Goal: Task Accomplishment & Management: Use online tool/utility

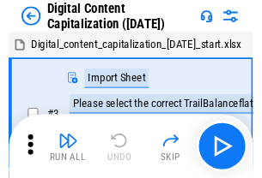
scroll to position [50, 0]
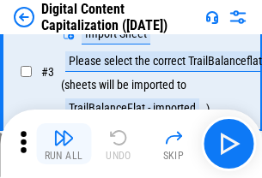
click at [63, 144] on img "button" at bounding box center [63, 138] width 21 height 21
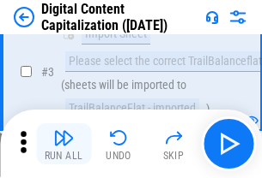
click at [63, 144] on img "button" at bounding box center [63, 138] width 21 height 21
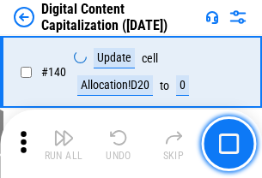
scroll to position [1819, 0]
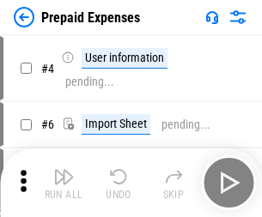
click at [63, 170] on img "button" at bounding box center [63, 176] width 21 height 21
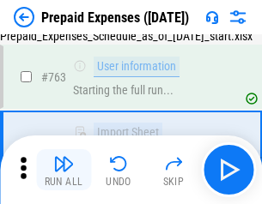
click at [63, 170] on img "button" at bounding box center [63, 163] width 21 height 21
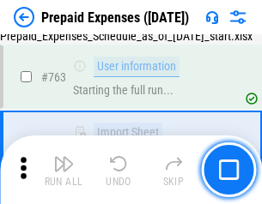
scroll to position [4855, 0]
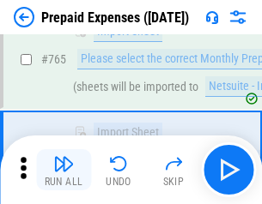
click at [63, 170] on img "button" at bounding box center [63, 163] width 21 height 21
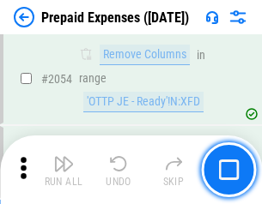
scroll to position [17927, 0]
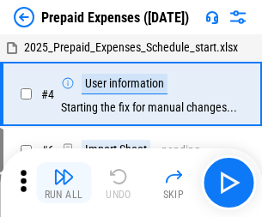
click at [63, 183] on img "button" at bounding box center [63, 176] width 21 height 21
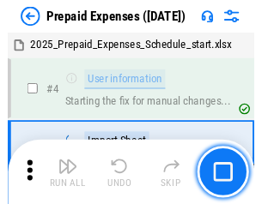
scroll to position [75, 0]
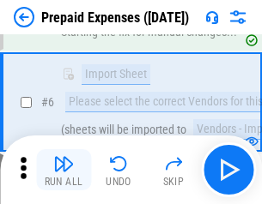
click at [63, 170] on img "button" at bounding box center [63, 163] width 21 height 21
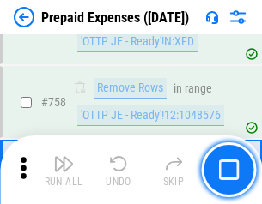
scroll to position [6111, 0]
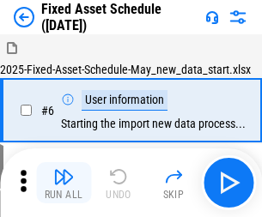
click at [63, 183] on img "button" at bounding box center [63, 176] width 21 height 21
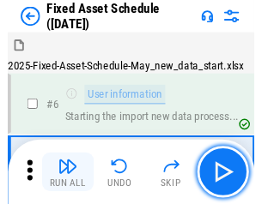
scroll to position [93, 0]
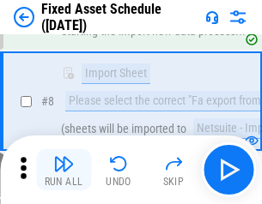
click at [63, 170] on img "button" at bounding box center [63, 163] width 21 height 21
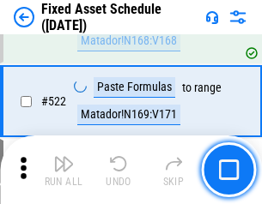
scroll to position [5961, 0]
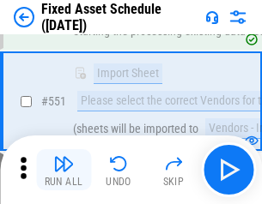
click at [63, 170] on img "button" at bounding box center [63, 163] width 21 height 21
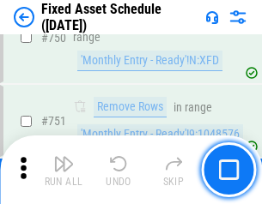
scroll to position [8361, 0]
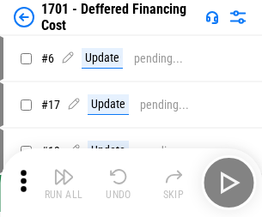
click at [63, 183] on img "button" at bounding box center [63, 176] width 21 height 21
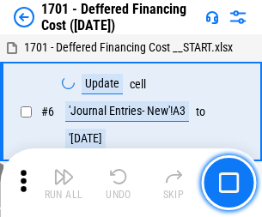
scroll to position [206, 0]
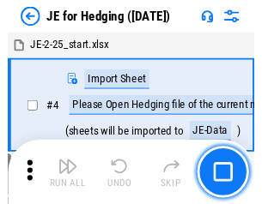
scroll to position [3, 0]
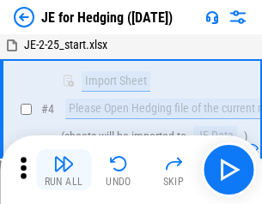
click at [63, 170] on img "button" at bounding box center [63, 163] width 21 height 21
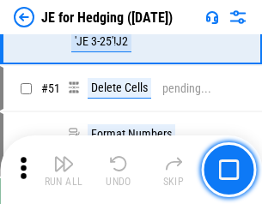
scroll to position [1111, 0]
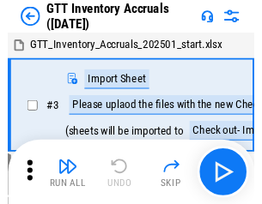
scroll to position [3, 0]
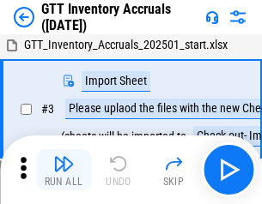
click at [63, 170] on img "button" at bounding box center [63, 163] width 21 height 21
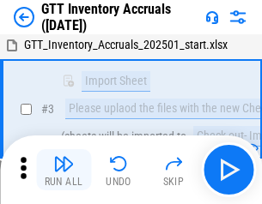
click at [63, 170] on img "button" at bounding box center [63, 163] width 21 height 21
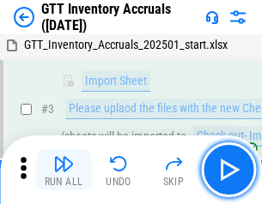
scroll to position [111, 0]
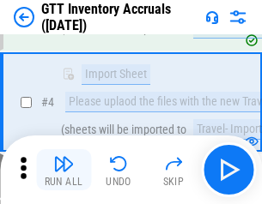
click at [63, 170] on img "button" at bounding box center [63, 163] width 21 height 21
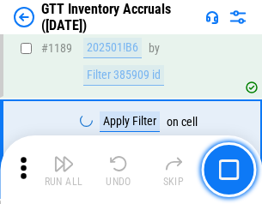
scroll to position [14004, 0]
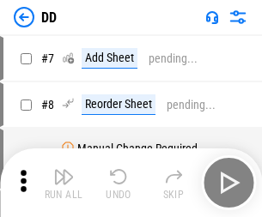
click at [63, 183] on img "button" at bounding box center [63, 176] width 21 height 21
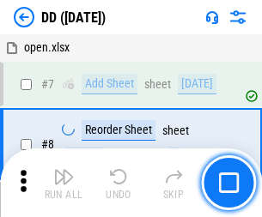
scroll to position [166, 0]
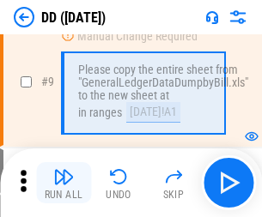
click at [63, 183] on img "button" at bounding box center [63, 176] width 21 height 21
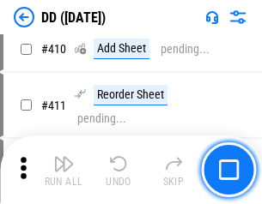
scroll to position [7673, 0]
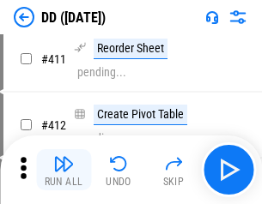
click at [63, 170] on img "button" at bounding box center [63, 163] width 21 height 21
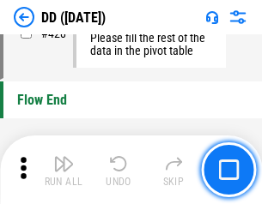
scroll to position [8208, 0]
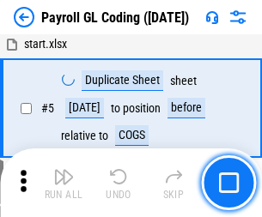
scroll to position [206, 0]
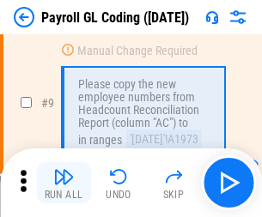
click at [63, 183] on img "button" at bounding box center [63, 176] width 21 height 21
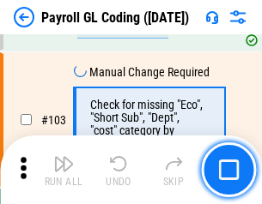
scroll to position [4024, 0]
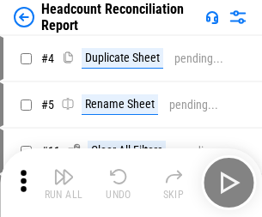
click at [63, 183] on img "button" at bounding box center [63, 176] width 21 height 21
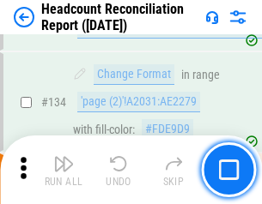
scroll to position [2062, 0]
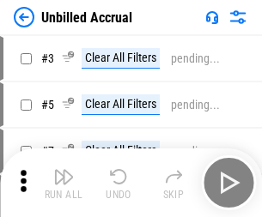
click at [63, 183] on img "button" at bounding box center [63, 176] width 21 height 21
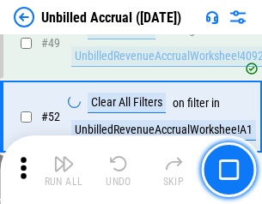
scroll to position [1556, 0]
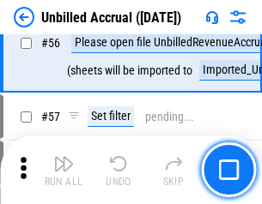
click at [63, 170] on img "button" at bounding box center [63, 163] width 21 height 21
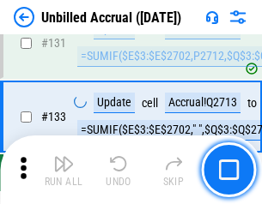
scroll to position [5108, 0]
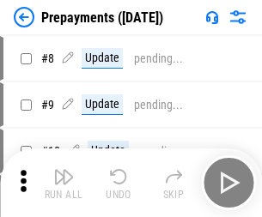
click at [63, 183] on img "button" at bounding box center [63, 176] width 21 height 21
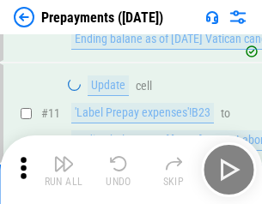
scroll to position [107, 0]
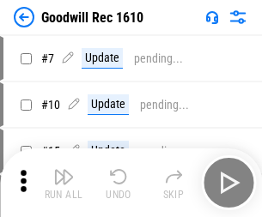
click at [63, 183] on img "button" at bounding box center [63, 176] width 21 height 21
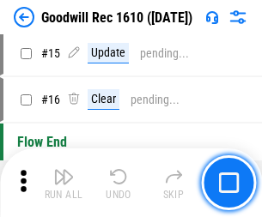
scroll to position [293, 0]
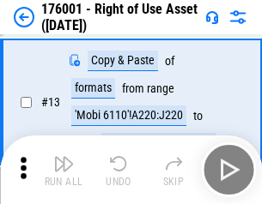
scroll to position [111, 0]
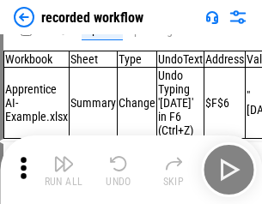
click at [63, 170] on img "button" at bounding box center [63, 163] width 21 height 21
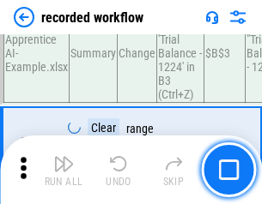
scroll to position [5360, 0]
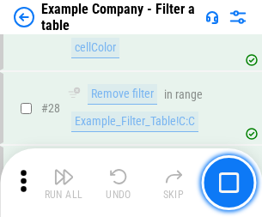
scroll to position [1569, 0]
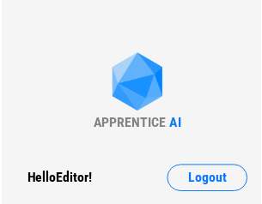
scroll to position [27, 0]
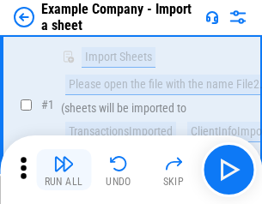
click at [63, 170] on img "button" at bounding box center [63, 163] width 21 height 21
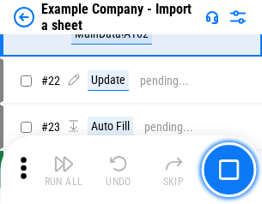
scroll to position [379, 0]
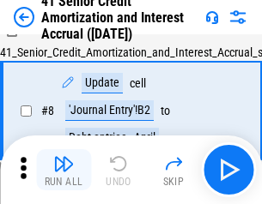
click at [63, 170] on img "button" at bounding box center [63, 163] width 21 height 21
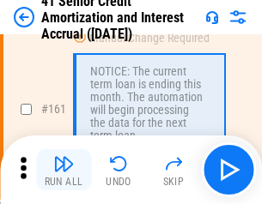
click at [63, 170] on img "button" at bounding box center [63, 163] width 21 height 21
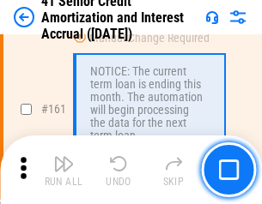
scroll to position [1834, 0]
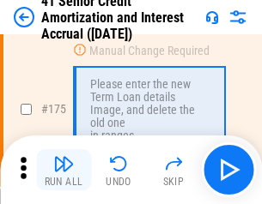
click at [63, 170] on img "button" at bounding box center [63, 163] width 21 height 21
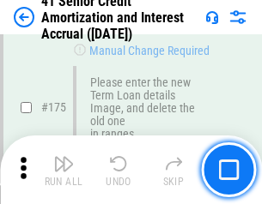
scroll to position [2008, 0]
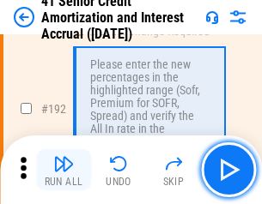
click at [63, 170] on img "button" at bounding box center [63, 163] width 21 height 21
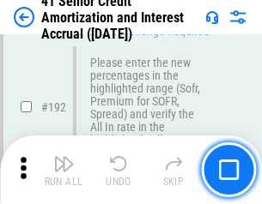
scroll to position [2188, 0]
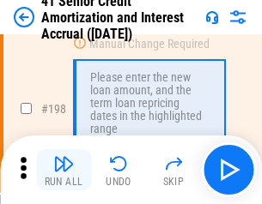
click at [63, 170] on img "button" at bounding box center [63, 163] width 21 height 21
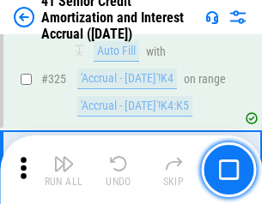
scroll to position [4381, 0]
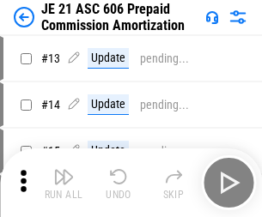
click at [63, 170] on img "button" at bounding box center [63, 176] width 21 height 21
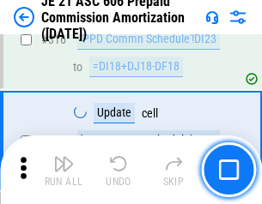
scroll to position [3202, 0]
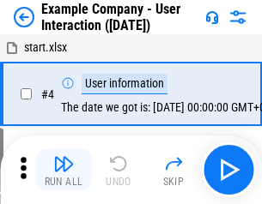
click at [63, 170] on img "button" at bounding box center [63, 163] width 21 height 21
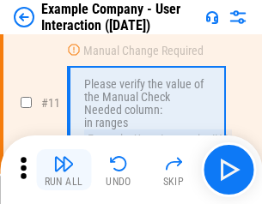
click at [63, 170] on img "button" at bounding box center [63, 163] width 21 height 21
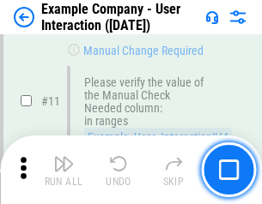
scroll to position [371, 0]
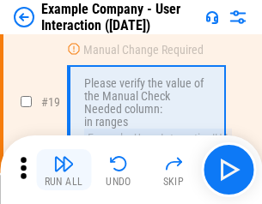
click at [63, 170] on img "button" at bounding box center [63, 163] width 21 height 21
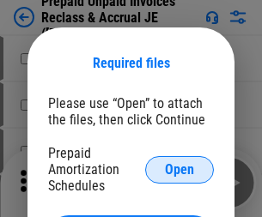
click at [179, 169] on span "Open" at bounding box center [179, 170] width 29 height 14
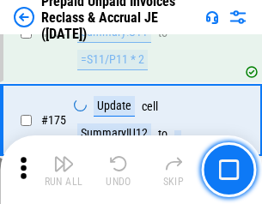
scroll to position [2315, 0]
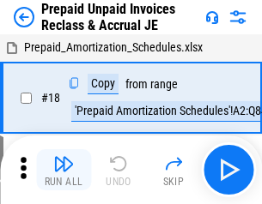
click at [63, 170] on img "button" at bounding box center [63, 163] width 21 height 21
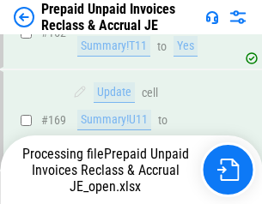
scroll to position [2315, 0]
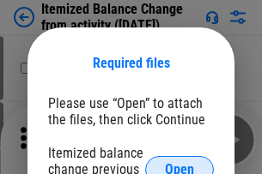
click at [179, 163] on span "Open" at bounding box center [179, 170] width 29 height 14
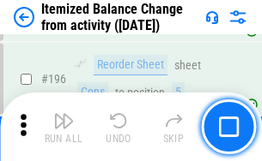
scroll to position [3301, 0]
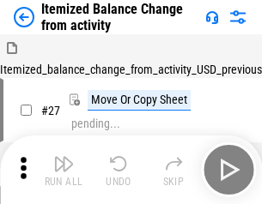
scroll to position [27, 0]
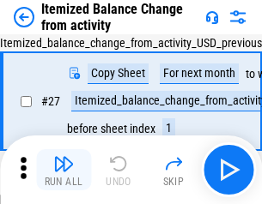
click at [63, 170] on img "button" at bounding box center [63, 163] width 21 height 21
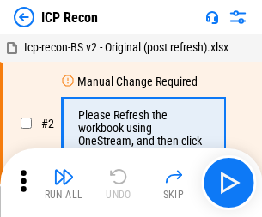
scroll to position [8, 0]
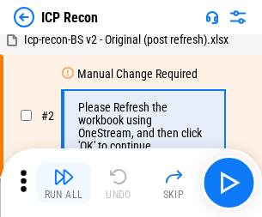
click at [63, 183] on img "button" at bounding box center [63, 176] width 21 height 21
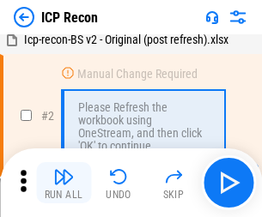
click at [63, 183] on img "button" at bounding box center [63, 176] width 21 height 21
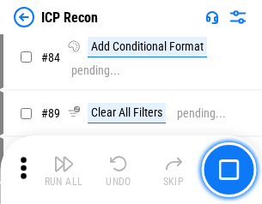
scroll to position [1681, 0]
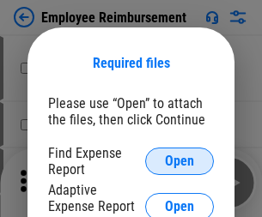
click at [179, 161] on span "Open" at bounding box center [179, 161] width 29 height 14
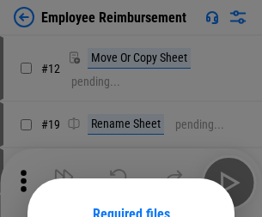
scroll to position [151, 0]
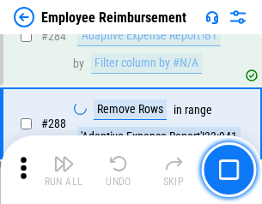
scroll to position [4662, 0]
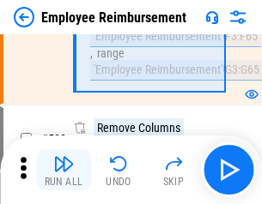
click at [63, 170] on img "button" at bounding box center [63, 163] width 21 height 21
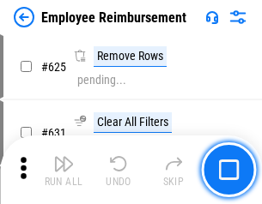
scroll to position [10268, 0]
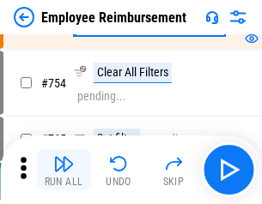
click at [63, 170] on img "button" at bounding box center [63, 163] width 21 height 21
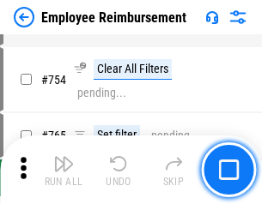
scroll to position [12032, 0]
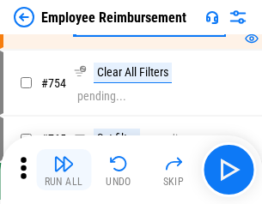
click at [63, 170] on img "button" at bounding box center [63, 163] width 21 height 21
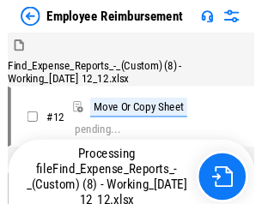
scroll to position [58, 0]
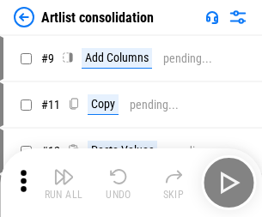
click at [63, 183] on img "button" at bounding box center [63, 176] width 21 height 21
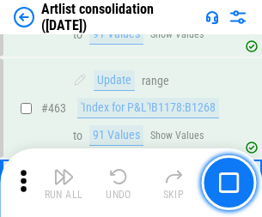
scroll to position [7509, 0]
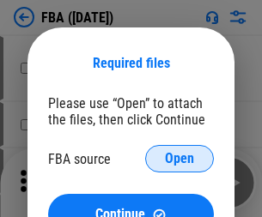
click at [179, 159] on span "Open" at bounding box center [179, 159] width 29 height 14
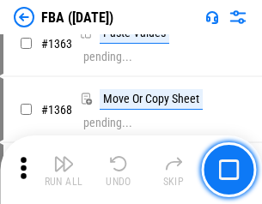
scroll to position [18217, 0]
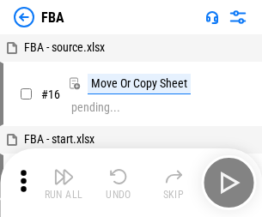
scroll to position [17, 0]
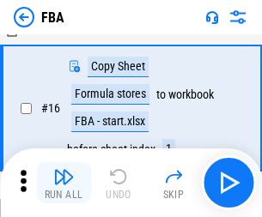
click at [63, 183] on img "button" at bounding box center [63, 176] width 21 height 21
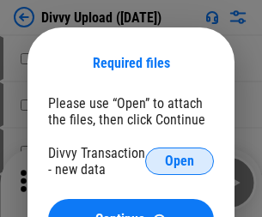
click at [179, 161] on span "Open" at bounding box center [179, 161] width 29 height 14
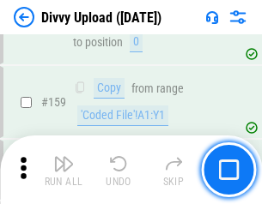
scroll to position [1776, 0]
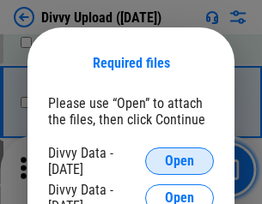
click at [179, 161] on span "Open" at bounding box center [179, 161] width 29 height 14
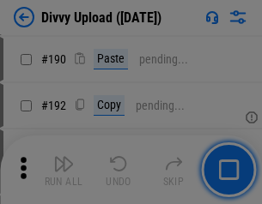
scroll to position [2164, 0]
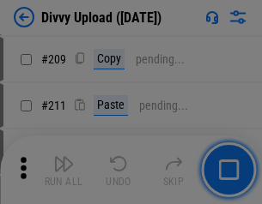
scroll to position [2913, 0]
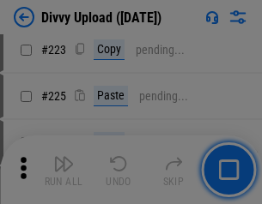
scroll to position [3422, 0]
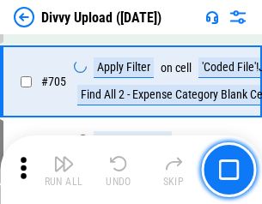
scroll to position [11732, 0]
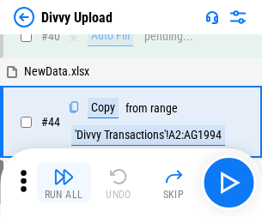
click at [63, 183] on img "button" at bounding box center [63, 176] width 21 height 21
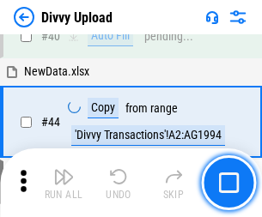
scroll to position [189, 0]
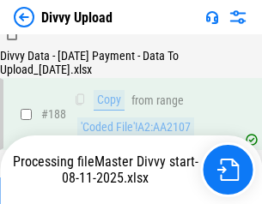
scroll to position [2019, 0]
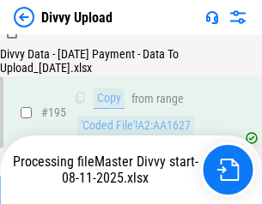
scroll to position [2397, 0]
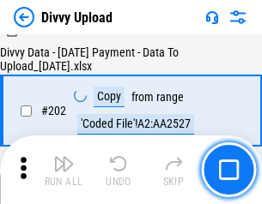
scroll to position [2775, 0]
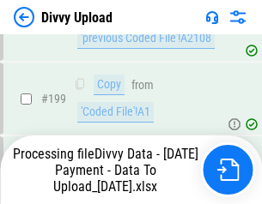
scroll to position [2689, 0]
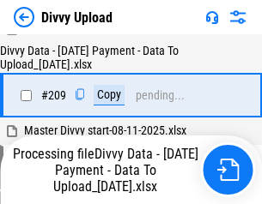
scroll to position [3153, 0]
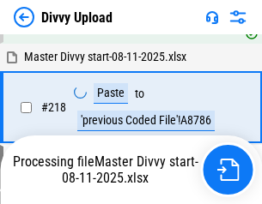
scroll to position [3810, 0]
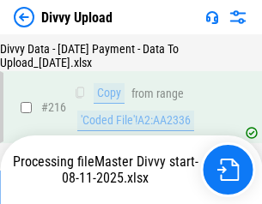
scroll to position [3531, 0]
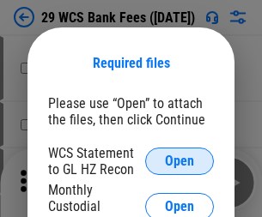
click at [179, 161] on span "Open" at bounding box center [179, 161] width 29 height 14
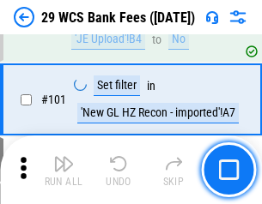
scroll to position [1671, 0]
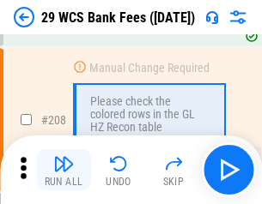
click at [63, 170] on img "button" at bounding box center [63, 163] width 21 height 21
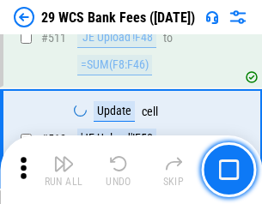
scroll to position [8629, 0]
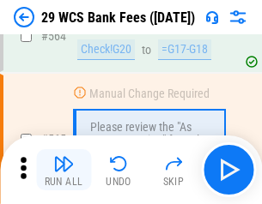
click at [63, 170] on img "button" at bounding box center [63, 163] width 21 height 21
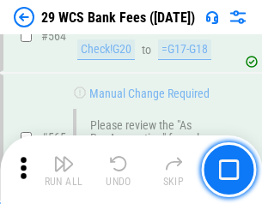
scroll to position [9275, 0]
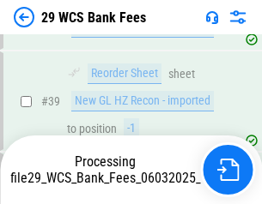
scroll to position [701, 0]
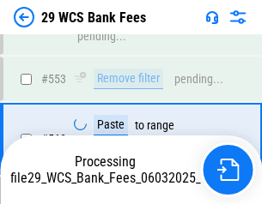
scroll to position [9255, 0]
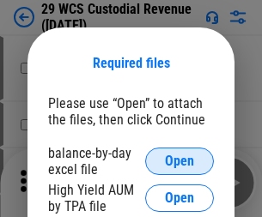
click at [179, 161] on span "Open" at bounding box center [179, 161] width 29 height 14
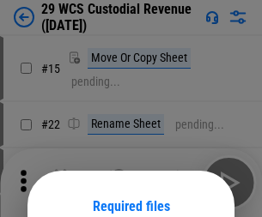
scroll to position [143, 0]
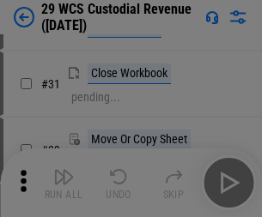
scroll to position [368, 0]
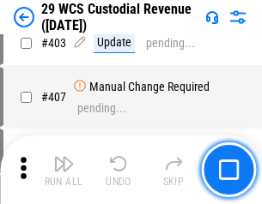
scroll to position [7943, 0]
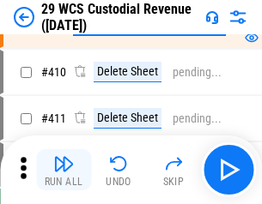
click at [63, 170] on img "button" at bounding box center [63, 163] width 21 height 21
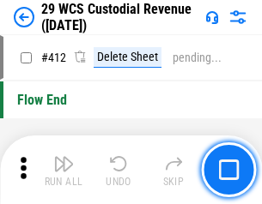
scroll to position [8190, 0]
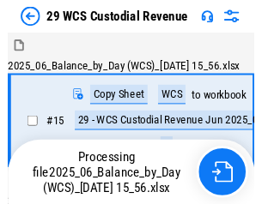
scroll to position [41, 0]
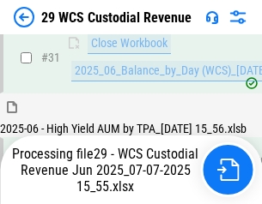
scroll to position [881, 0]
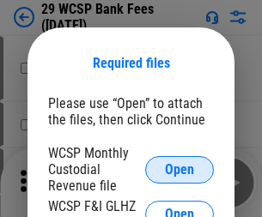
click at [179, 169] on span "Open" at bounding box center [179, 170] width 29 height 14
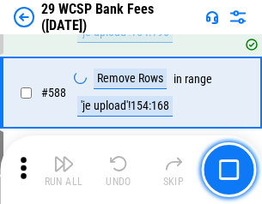
scroll to position [6751, 0]
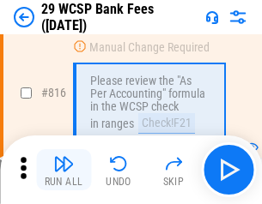
click at [63, 170] on img "button" at bounding box center [63, 163] width 21 height 21
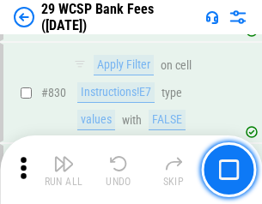
scroll to position [10881, 0]
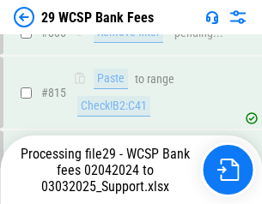
scroll to position [10384, 0]
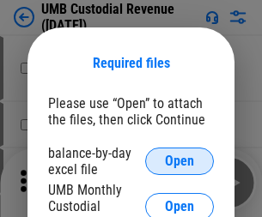
click at [179, 161] on span "Open" at bounding box center [179, 161] width 29 height 14
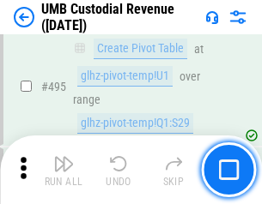
scroll to position [6997, 0]
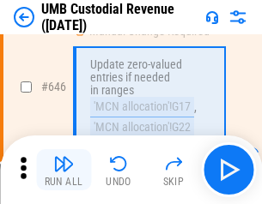
click at [63, 170] on img "button" at bounding box center [63, 163] width 21 height 21
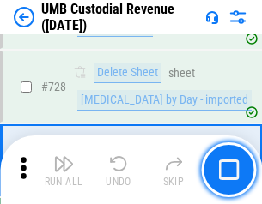
scroll to position [10579, 0]
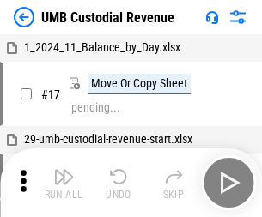
scroll to position [13, 0]
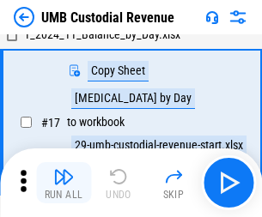
click at [63, 183] on img "button" at bounding box center [63, 176] width 21 height 21
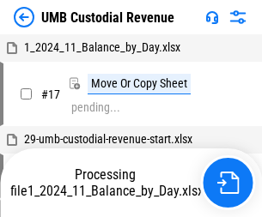
scroll to position [13, 0]
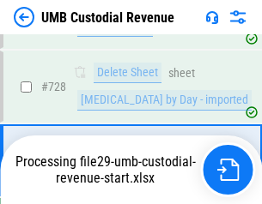
scroll to position [10540, 0]
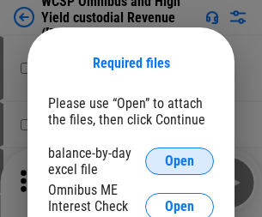
click at [179, 161] on span "Open" at bounding box center [179, 161] width 29 height 14
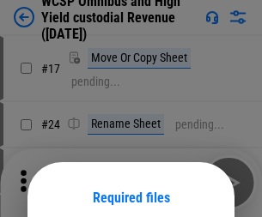
scroll to position [135, 0]
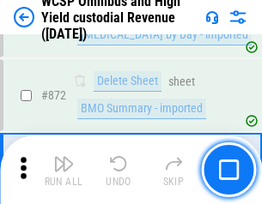
scroll to position [14515, 0]
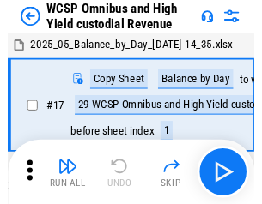
scroll to position [9, 0]
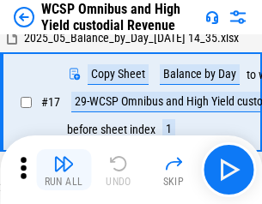
click at [63, 170] on img "button" at bounding box center [63, 163] width 21 height 21
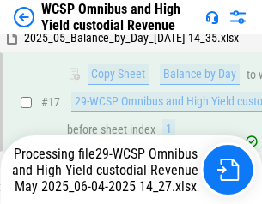
scroll to position [357, 0]
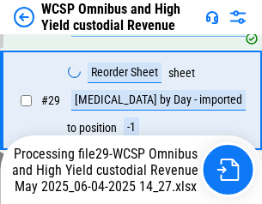
scroll to position [357, 0]
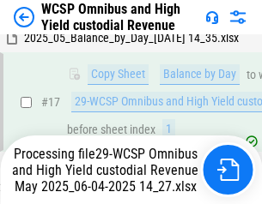
scroll to position [357, 0]
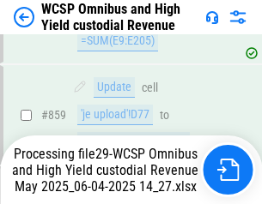
scroll to position [14475, 0]
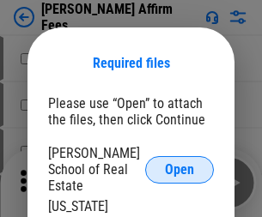
click at [179, 163] on span "Open" at bounding box center [179, 170] width 29 height 14
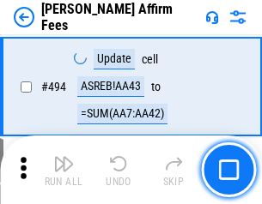
scroll to position [4663, 0]
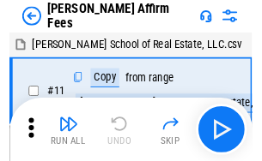
scroll to position [17, 0]
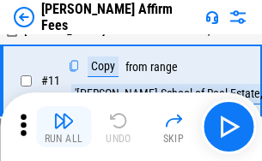
click at [63, 127] on img "button" at bounding box center [63, 121] width 21 height 21
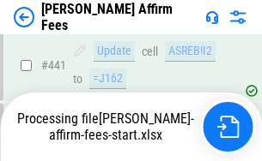
scroll to position [4498, 0]
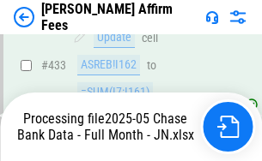
scroll to position [4524, 0]
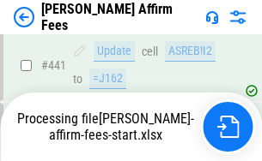
scroll to position [4498, 0]
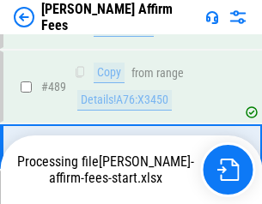
scroll to position [4476, 0]
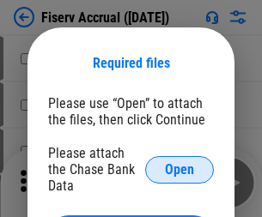
click at [179, 163] on span "Open" at bounding box center [179, 170] width 29 height 14
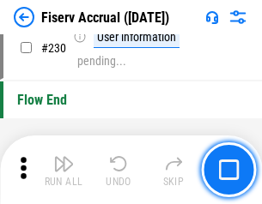
scroll to position [5434, 0]
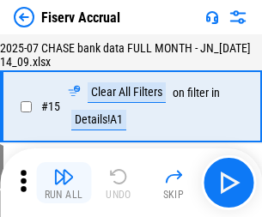
click at [63, 183] on img "button" at bounding box center [63, 176] width 21 height 21
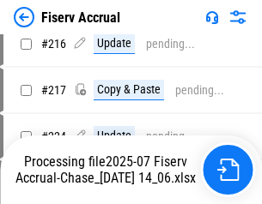
scroll to position [5204, 0]
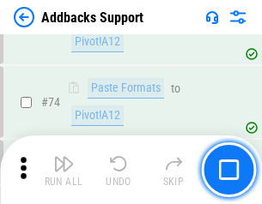
scroll to position [1249, 0]
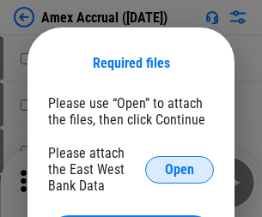
click at [179, 169] on span "Open" at bounding box center [179, 170] width 29 height 14
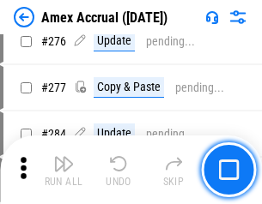
scroll to position [4464, 0]
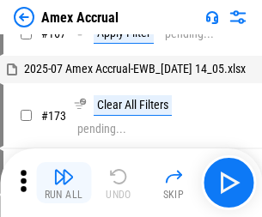
click at [63, 183] on img "button" at bounding box center [63, 176] width 21 height 21
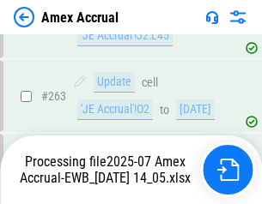
scroll to position [4797, 0]
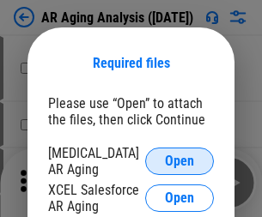
click at [179, 159] on span "Open" at bounding box center [179, 161] width 29 height 14
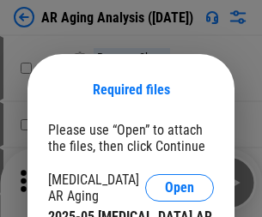
scroll to position [27, 0]
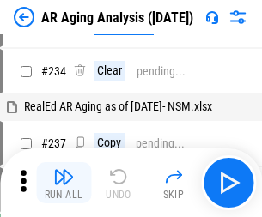
click at [63, 183] on img "button" at bounding box center [63, 176] width 21 height 21
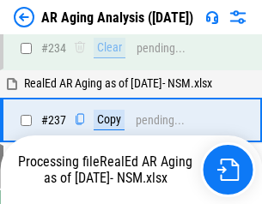
scroll to position [2658, 0]
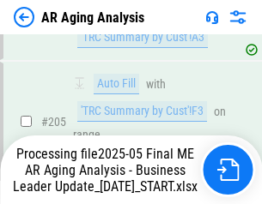
scroll to position [2639, 0]
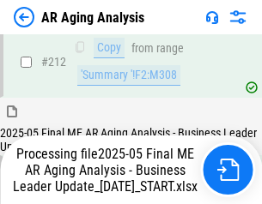
scroll to position [2639, 0]
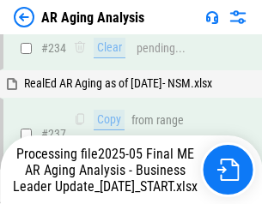
scroll to position [2710, 0]
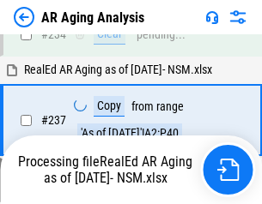
scroll to position [2710, 0]
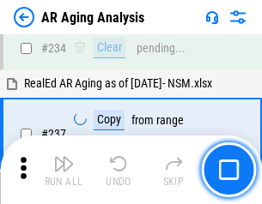
scroll to position [2639, 0]
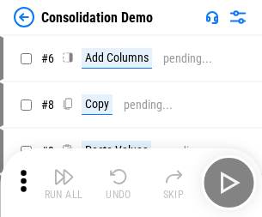
click at [63, 183] on img "button" at bounding box center [63, 176] width 21 height 21
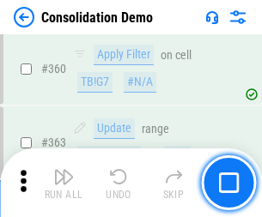
scroll to position [5748, 0]
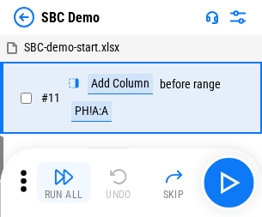
click at [63, 183] on img "button" at bounding box center [63, 176] width 21 height 21
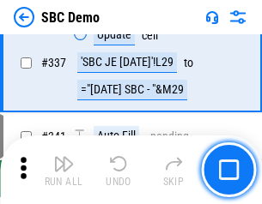
scroll to position [4512, 0]
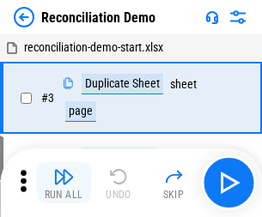
click at [63, 183] on img "button" at bounding box center [63, 176] width 21 height 21
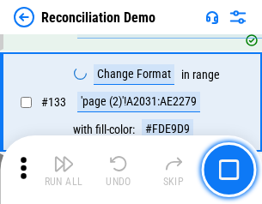
scroll to position [2037, 0]
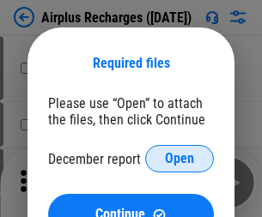
click at [179, 159] on span "Open" at bounding box center [179, 159] width 29 height 14
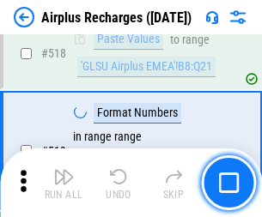
scroll to position [7380, 0]
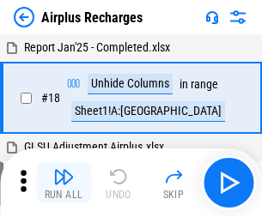
click at [63, 183] on img "button" at bounding box center [63, 176] width 21 height 21
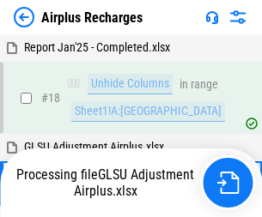
scroll to position [75, 0]
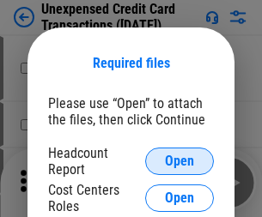
click at [179, 161] on span "Open" at bounding box center [179, 161] width 29 height 14
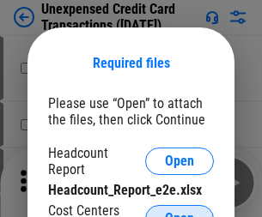
click at [179, 212] on span "Open" at bounding box center [179, 219] width 29 height 14
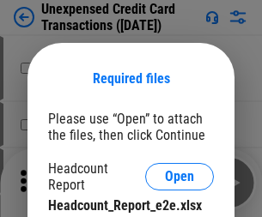
scroll to position [15, 0]
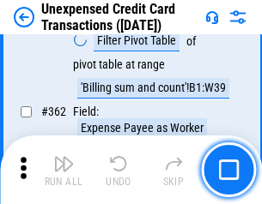
scroll to position [4410, 0]
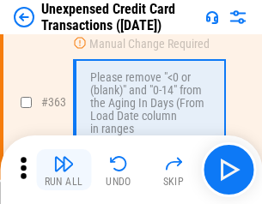
click at [63, 170] on img "button" at bounding box center [63, 163] width 21 height 21
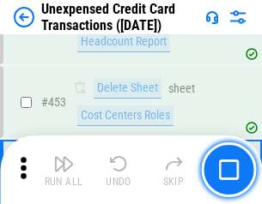
scroll to position [5849, 0]
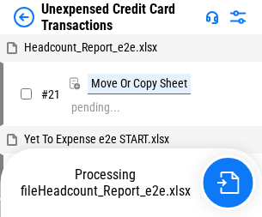
scroll to position [27, 0]
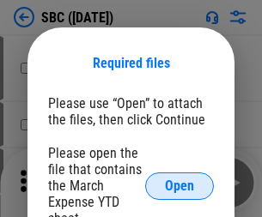
click at [179, 185] on span "Open" at bounding box center [179, 186] width 29 height 14
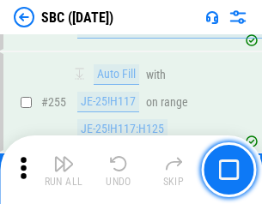
scroll to position [3351, 0]
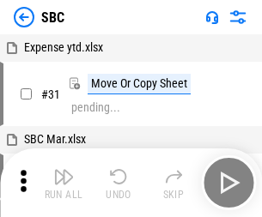
scroll to position [17, 0]
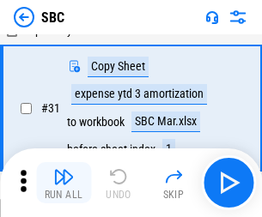
click at [63, 183] on img "button" at bounding box center [63, 176] width 21 height 21
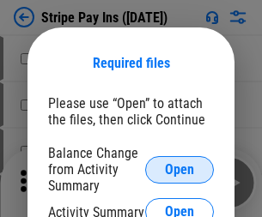
click at [179, 169] on span "Open" at bounding box center [179, 170] width 29 height 14
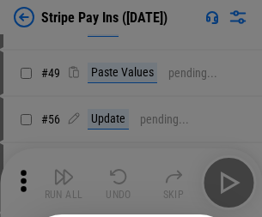
scroll to position [311, 0]
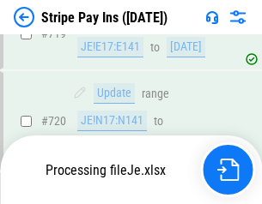
scroll to position [9031, 0]
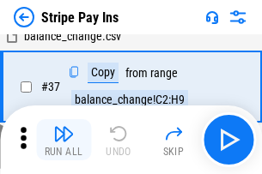
click at [63, 140] on img "button" at bounding box center [63, 133] width 21 height 21
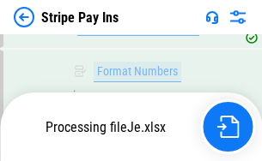
scroll to position [8993, 0]
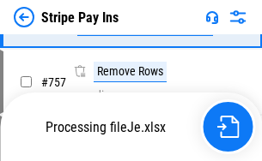
scroll to position [8993, 0]
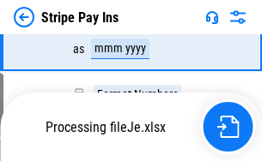
scroll to position [8993, 0]
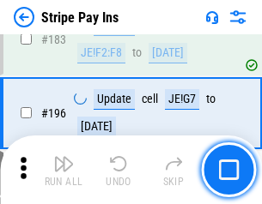
scroll to position [2321, 0]
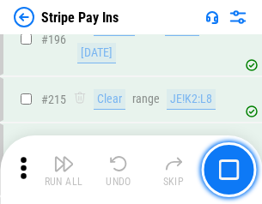
click at [63, 170] on img "button" at bounding box center [63, 163] width 21 height 21
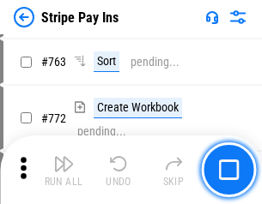
scroll to position [8972, 0]
